Goal: Check status: Check status

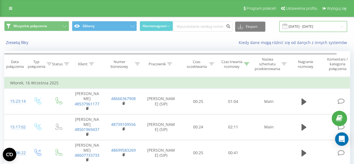
click at [314, 28] on input "[DATE] - [DATE]" at bounding box center [314, 26] width 68 height 11
click at [314, 31] on input "[DATE] - [DATE]" at bounding box center [314, 26] width 68 height 11
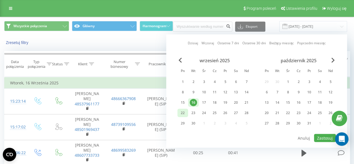
click at [185, 115] on div "22" at bounding box center [182, 112] width 7 height 7
click at [322, 134] on button "Zastosuj" at bounding box center [325, 138] width 22 height 8
type input "22.09.2025 - 22.09.2025"
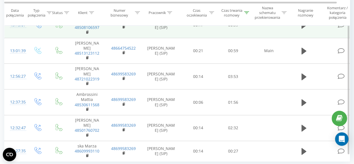
scroll to position [155, 0]
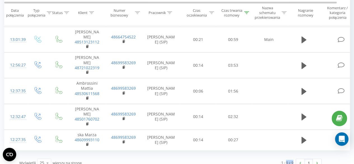
drag, startPoint x: 294, startPoint y: 156, endPoint x: 285, endPoint y: 155, distance: 8.4
click at [285, 160] on div "1 - 9 z 9" at bounding box center [288, 163] width 12 height 6
click at [280, 155] on div "1 - 9 z 9 1" at bounding box center [248, 163] width 155 height 16
drag, startPoint x: 294, startPoint y: 156, endPoint x: 276, endPoint y: 157, distance: 18.0
click at [276, 157] on div "1 - 9 z 9 1" at bounding box center [248, 163] width 155 height 16
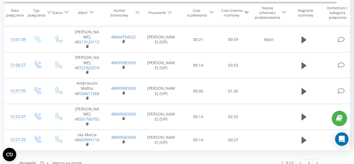
click at [276, 157] on div "1 - 9 z 9 1" at bounding box center [248, 163] width 155 height 16
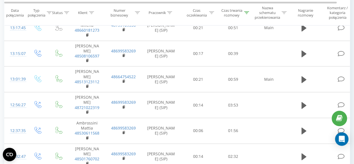
scroll to position [181, 0]
